Goal: Information Seeking & Learning: Check status

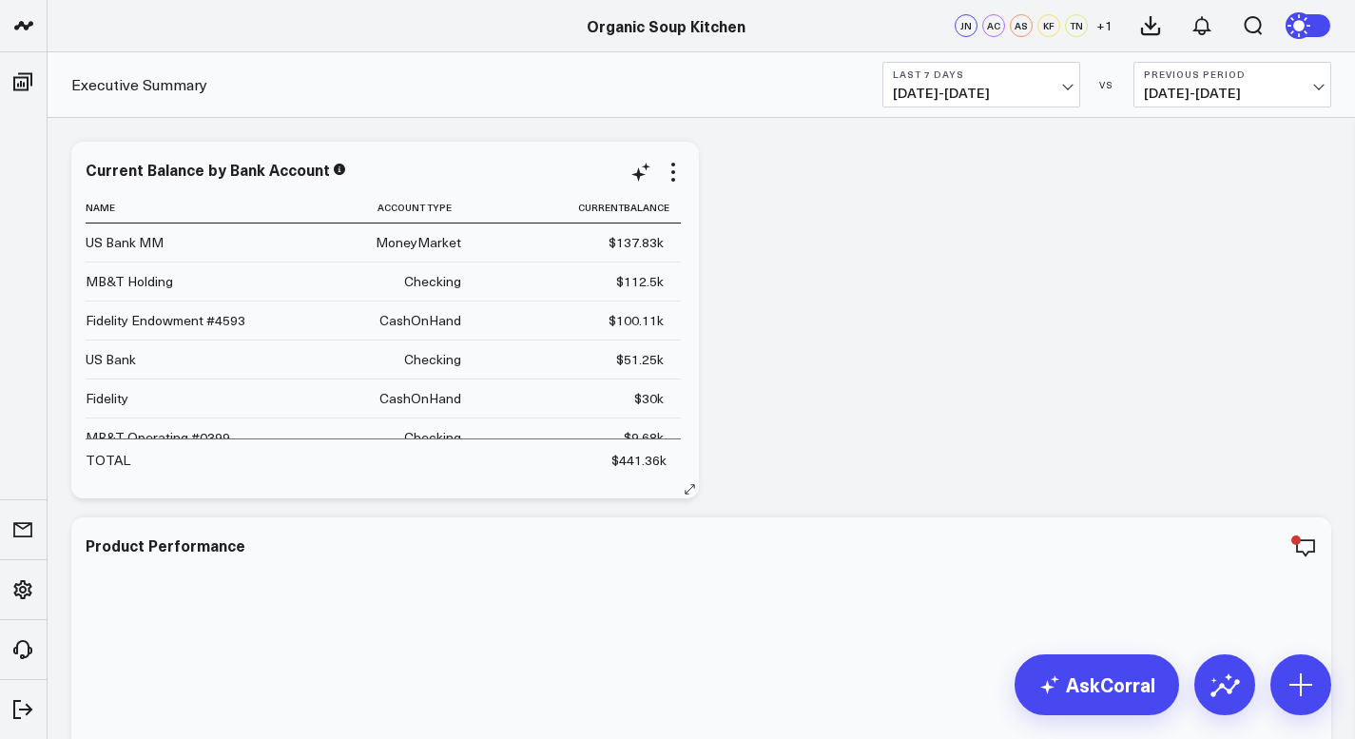
click at [430, 255] on td "MoneyMarket" at bounding box center [377, 242] width 203 height 38
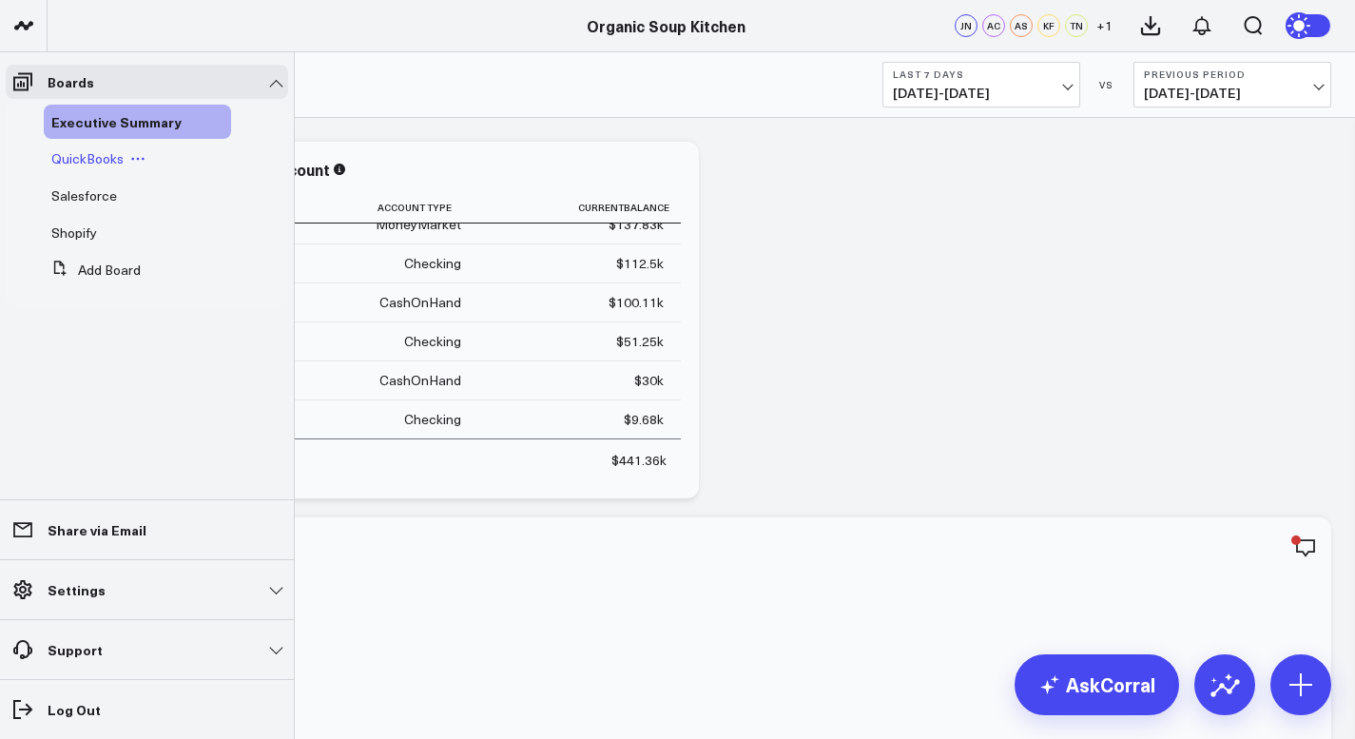
click at [76, 161] on span "QuickBooks" at bounding box center [87, 158] width 72 height 18
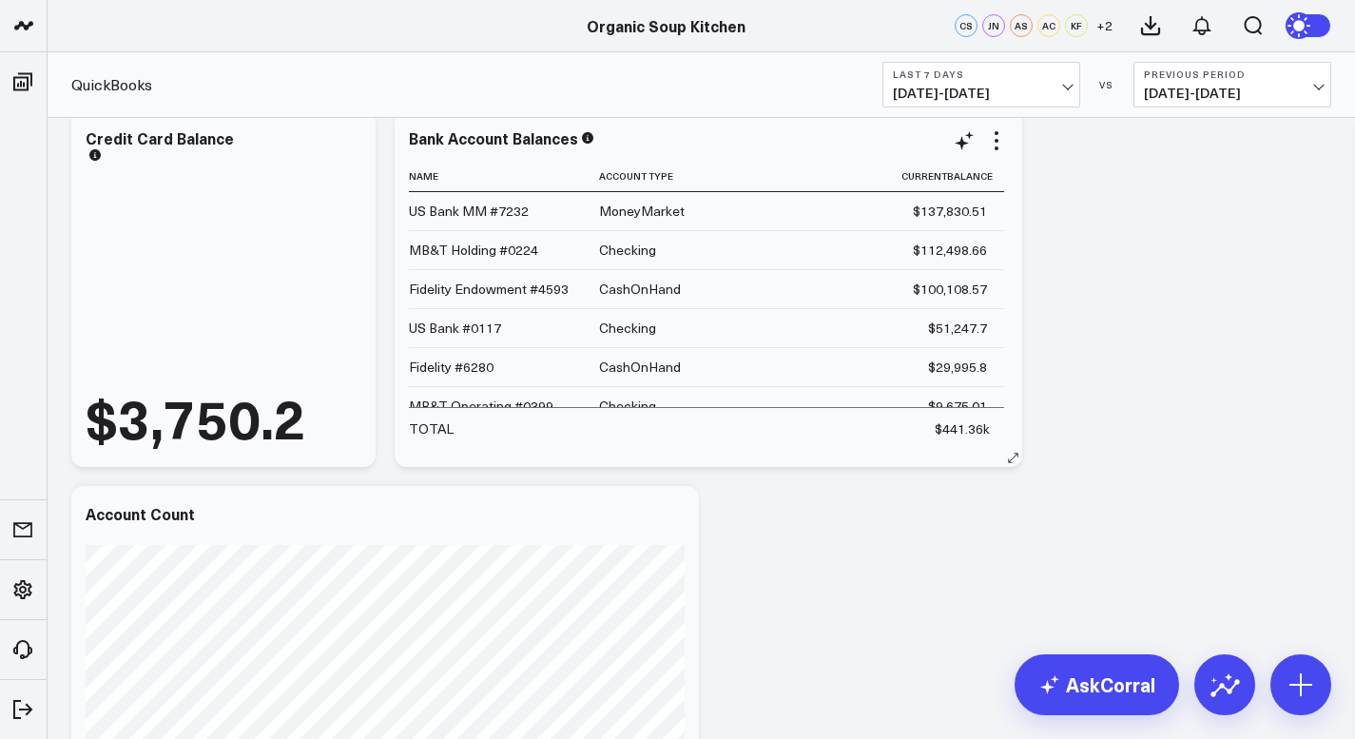
scroll to position [431, 0]
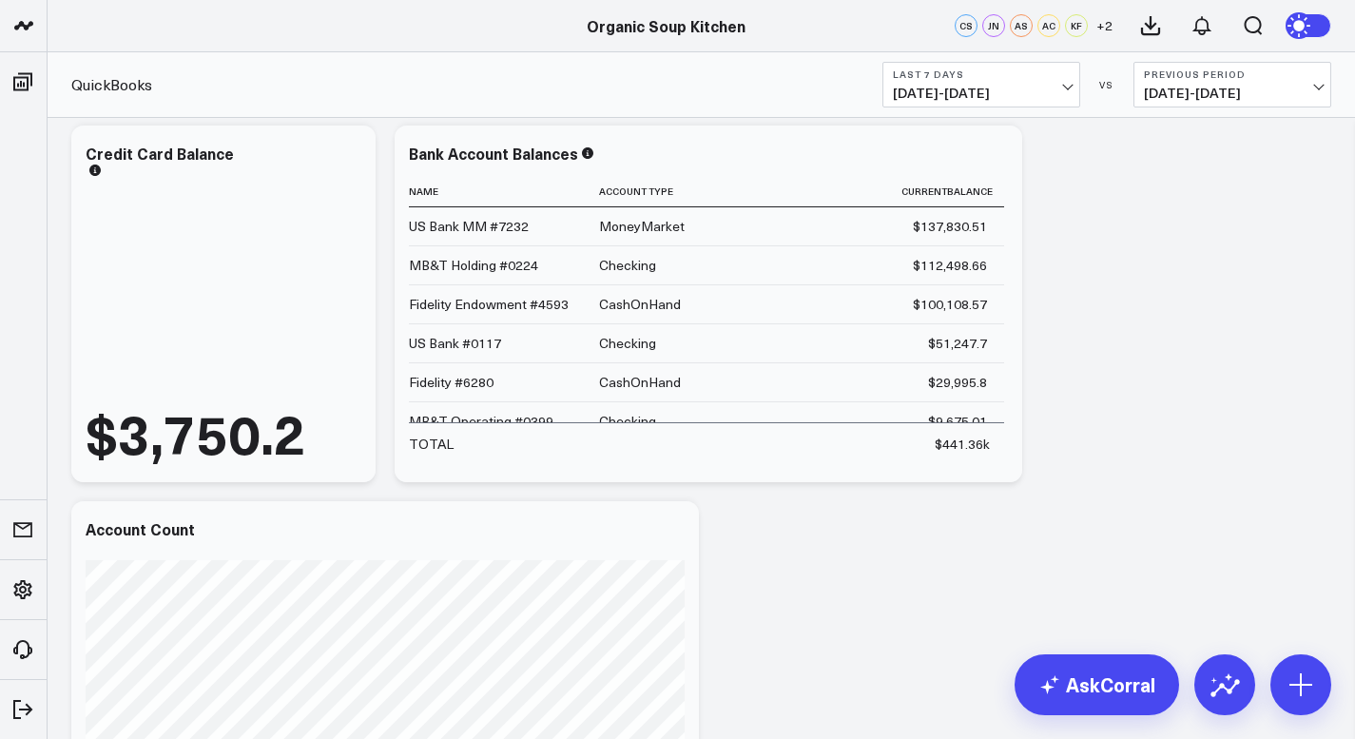
click at [1067, 86] on span "[DATE] - [DATE]" at bounding box center [981, 93] width 177 height 15
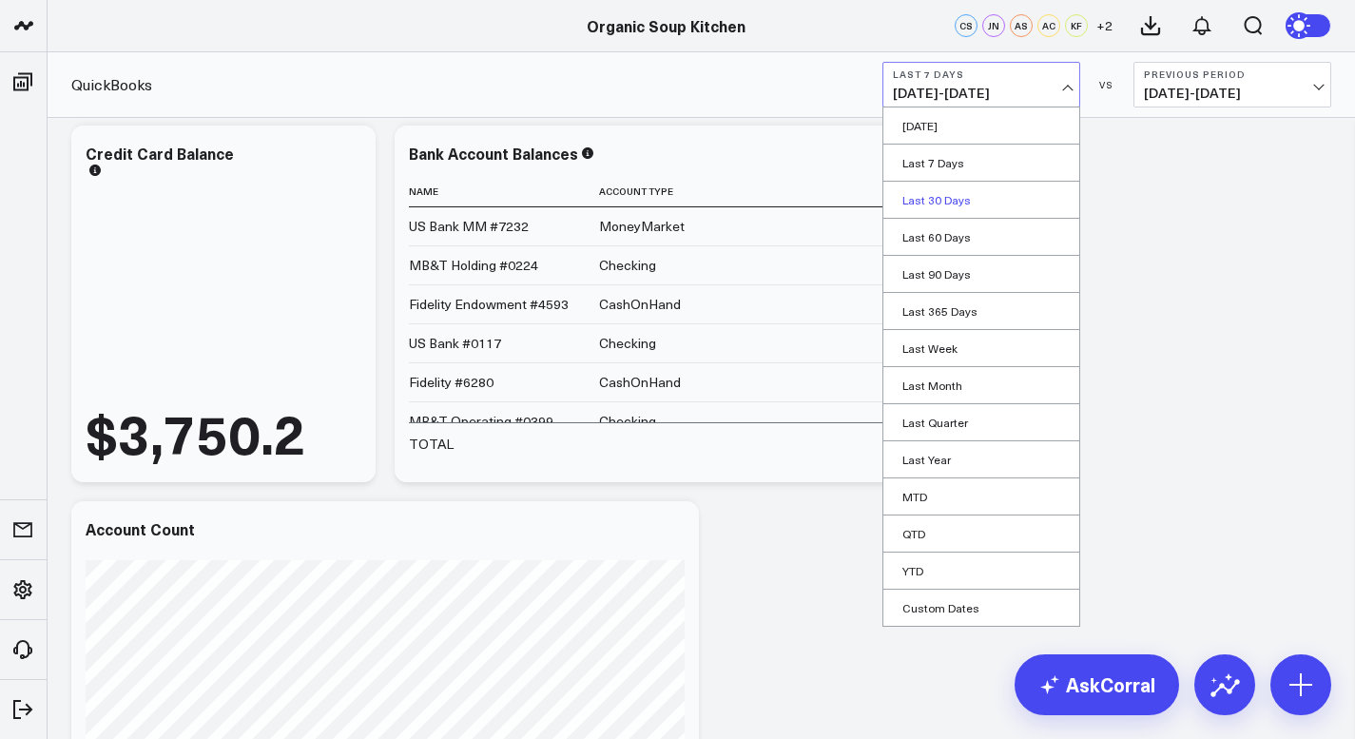
click at [961, 197] on link "Last 30 Days" at bounding box center [981, 200] width 196 height 36
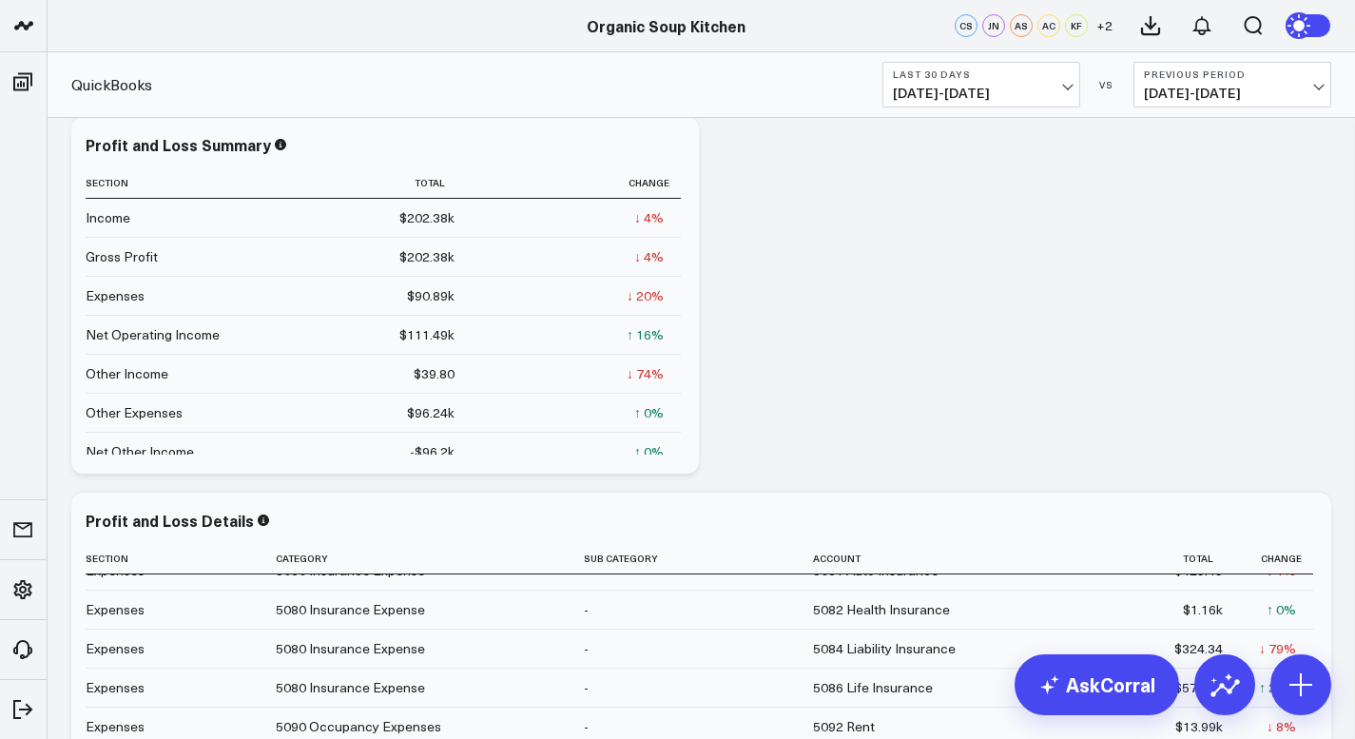
scroll to position [375, 0]
